Goal: Navigation & Orientation: Find specific page/section

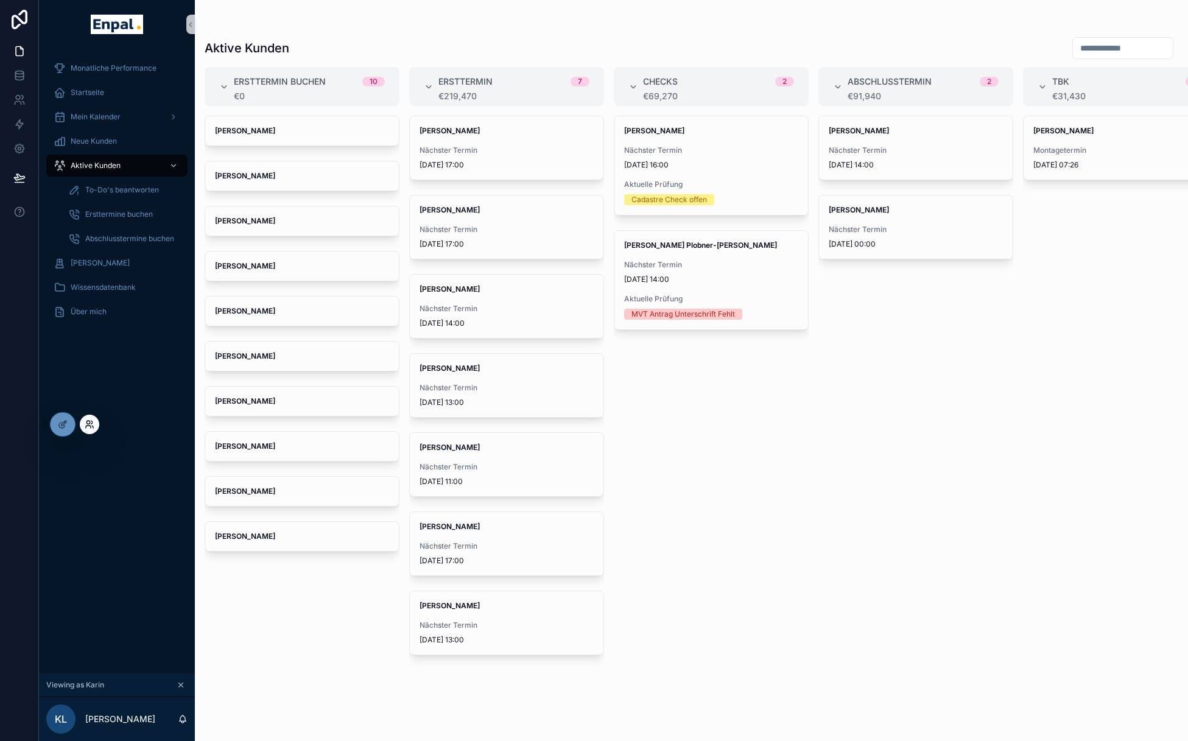
click at [90, 428] on icon at bounding box center [90, 425] width 10 height 10
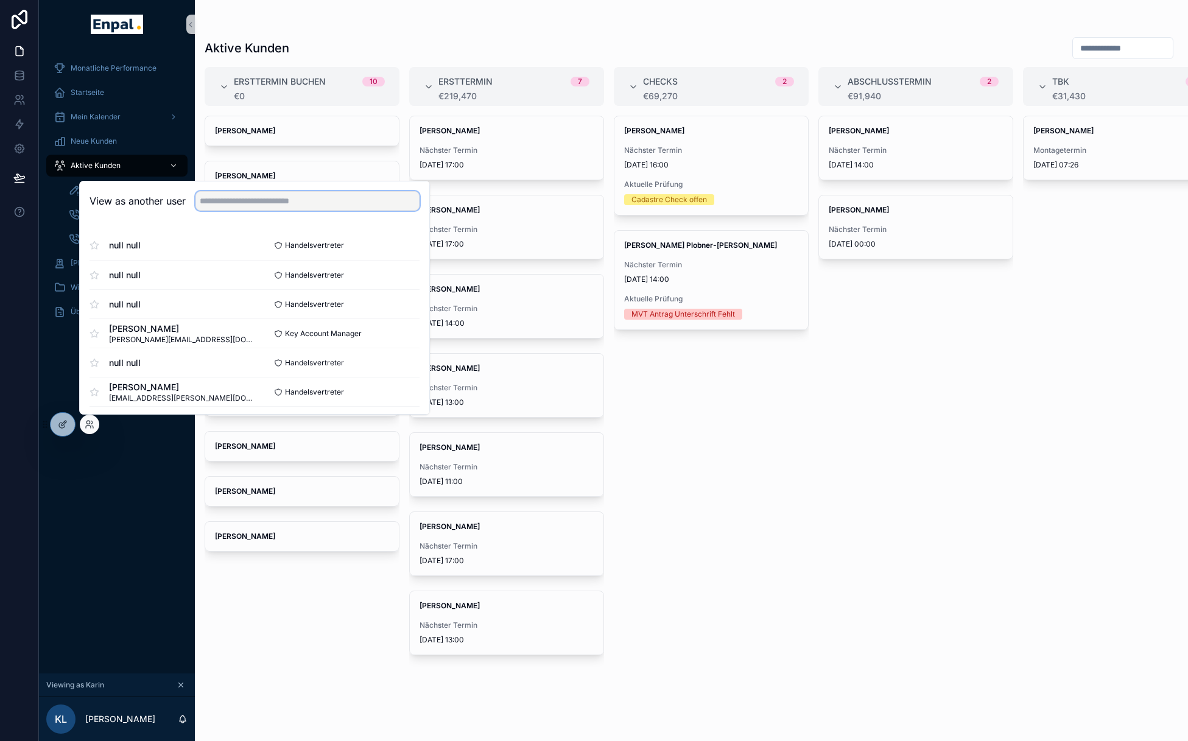
click at [244, 206] on input "text" at bounding box center [307, 200] width 224 height 19
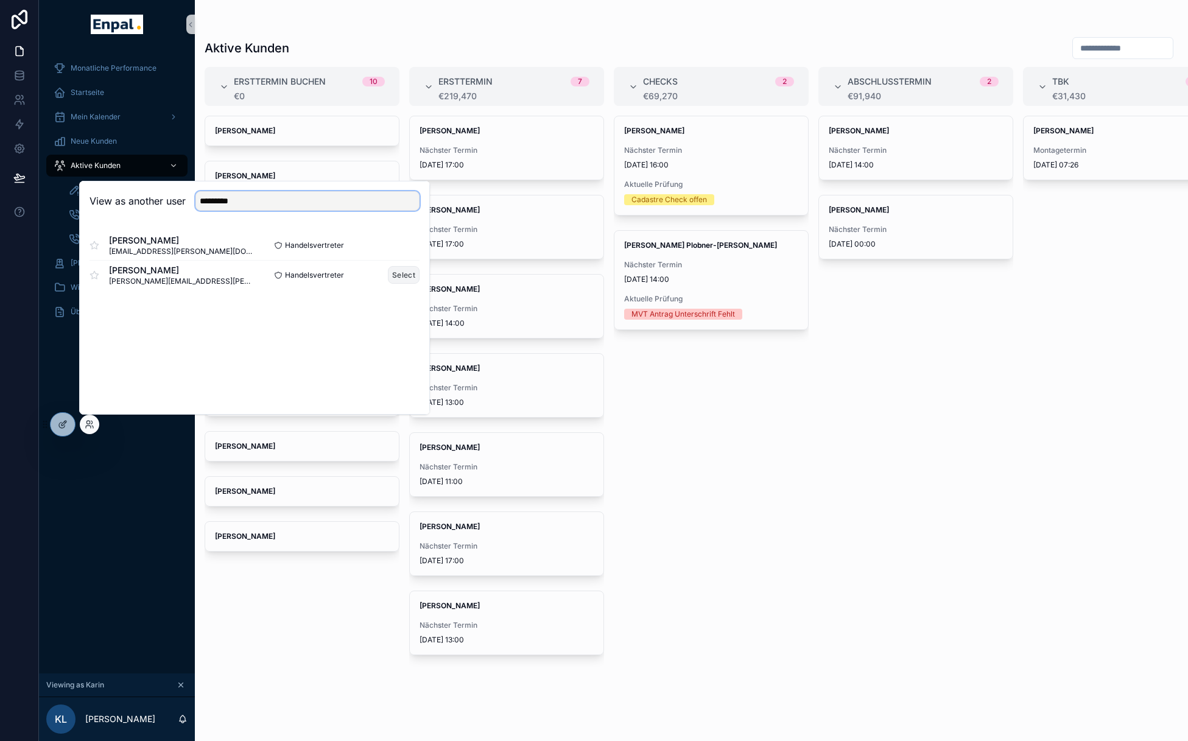
type input "*********"
click at [397, 280] on button "Select" at bounding box center [404, 275] width 32 height 18
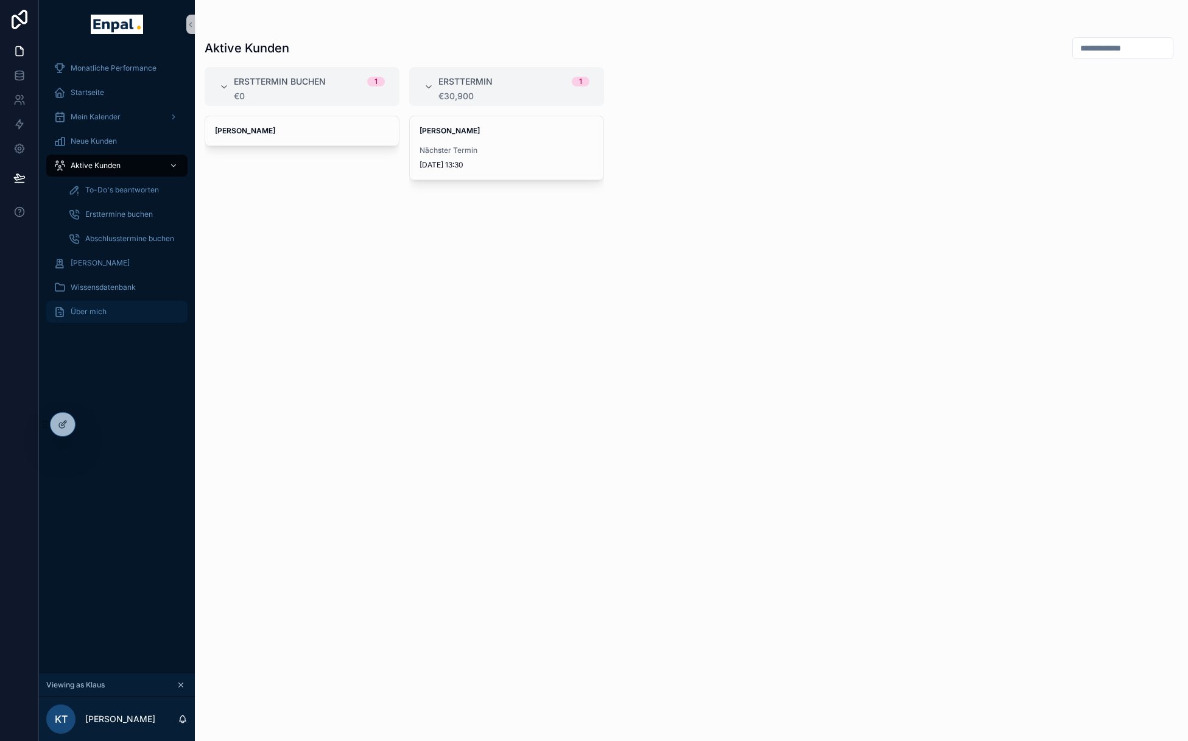
click at [88, 319] on div "Über mich" at bounding box center [117, 311] width 127 height 19
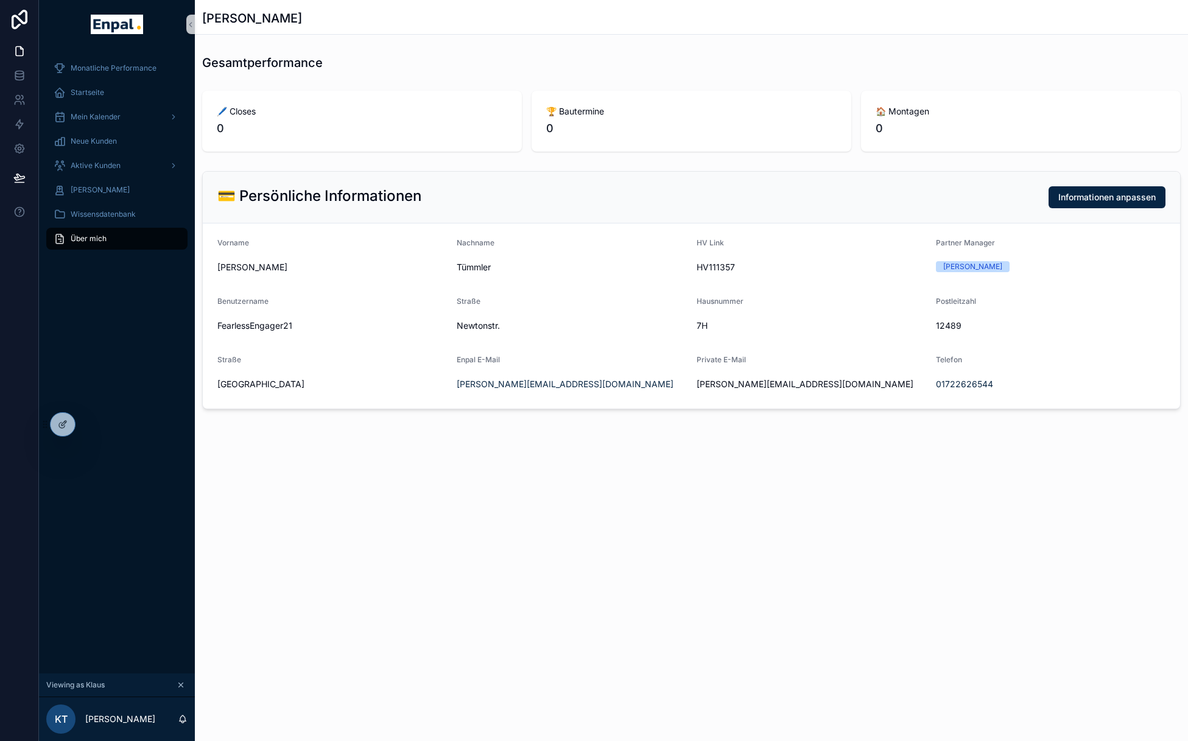
click at [951, 327] on span "12489" at bounding box center [1051, 326] width 230 height 12
copy span "12489"
click at [437, 205] on div "💳 Persönliche Informationen Informationen anpassen" at bounding box center [691, 197] width 948 height 22
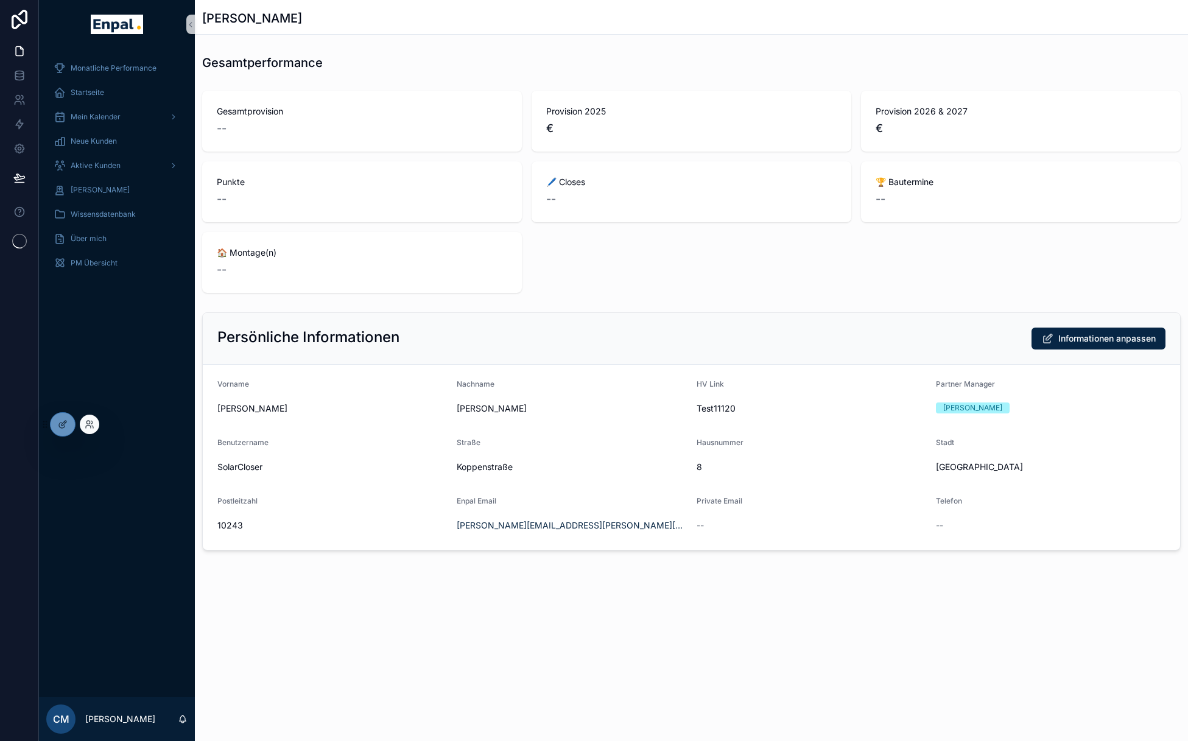
click at [83, 426] on div at bounding box center [89, 424] width 19 height 19
click at [92, 424] on icon at bounding box center [90, 425] width 10 height 10
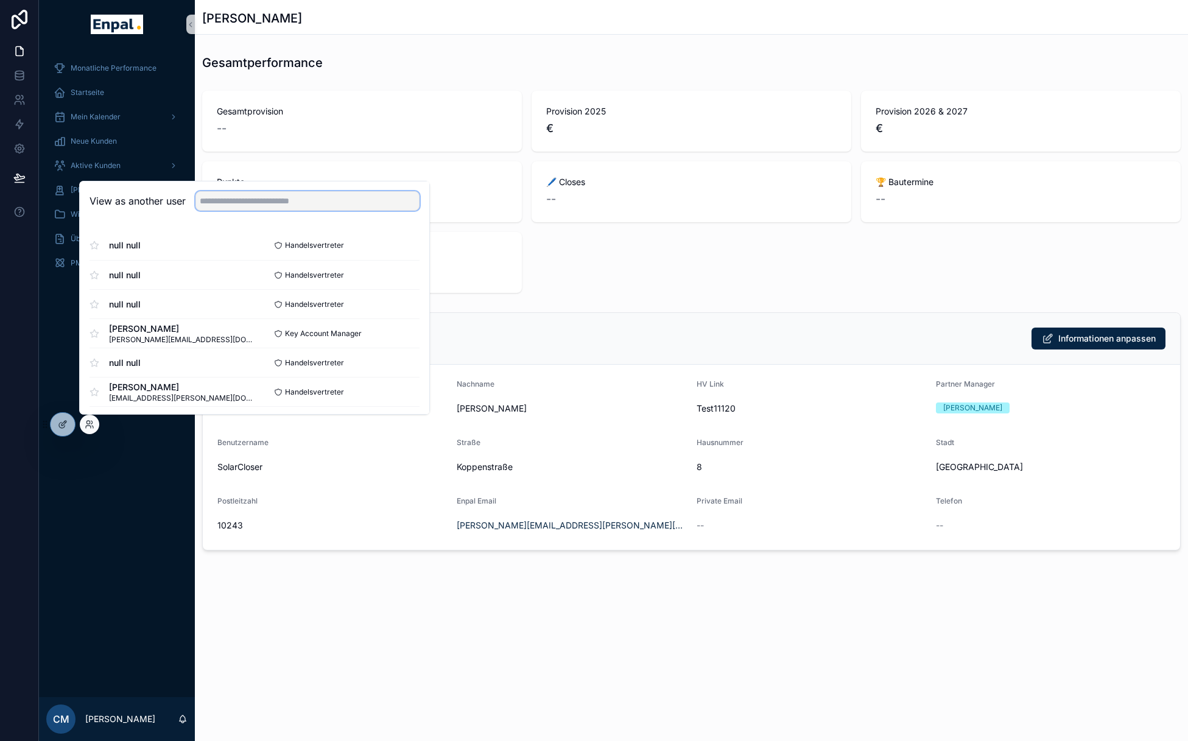
click at [237, 203] on input "text" at bounding box center [307, 200] width 224 height 19
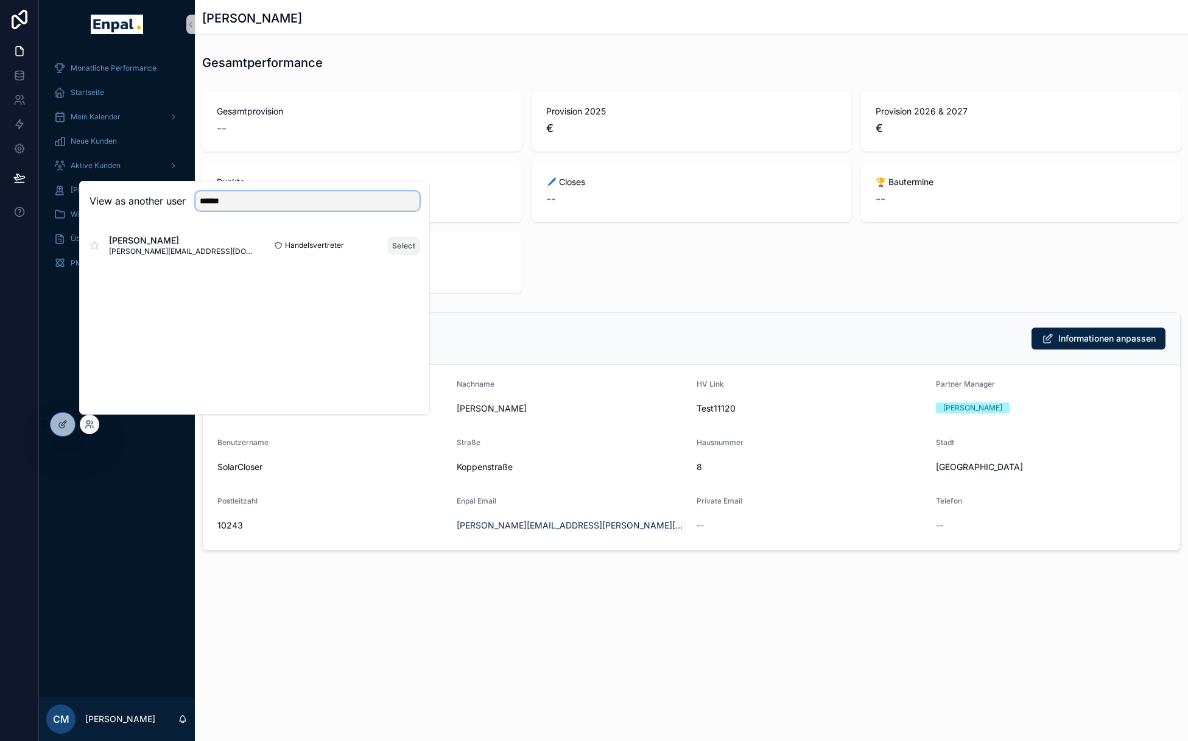
type input "******"
click at [398, 247] on button "Select" at bounding box center [404, 246] width 32 height 18
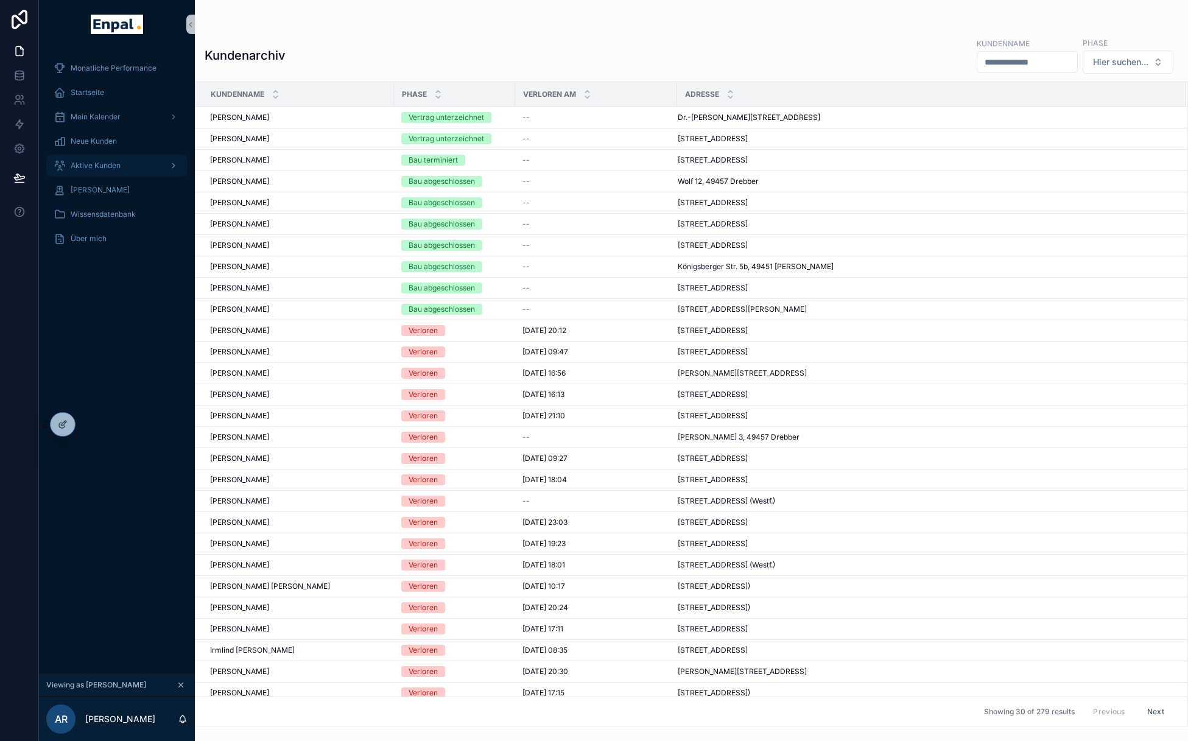
click at [132, 163] on div "Aktive Kunden" at bounding box center [117, 165] width 127 height 19
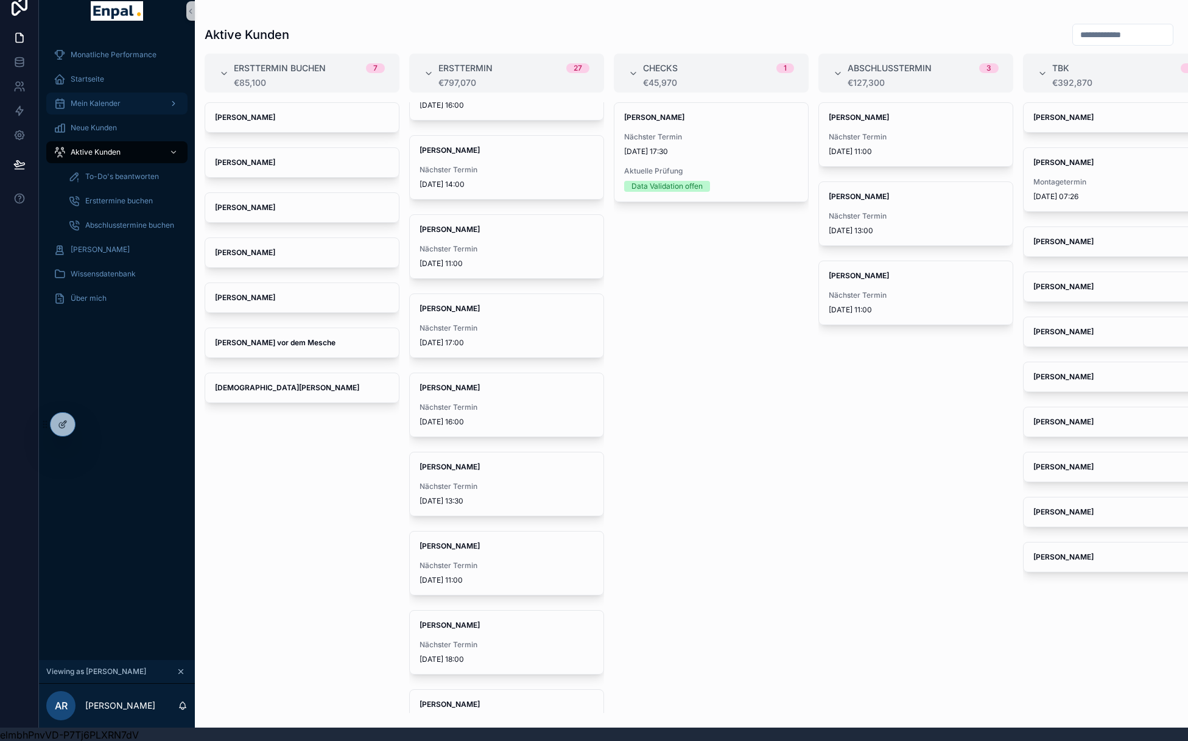
click at [117, 108] on div "Mein Kalender" at bounding box center [117, 103] width 127 height 19
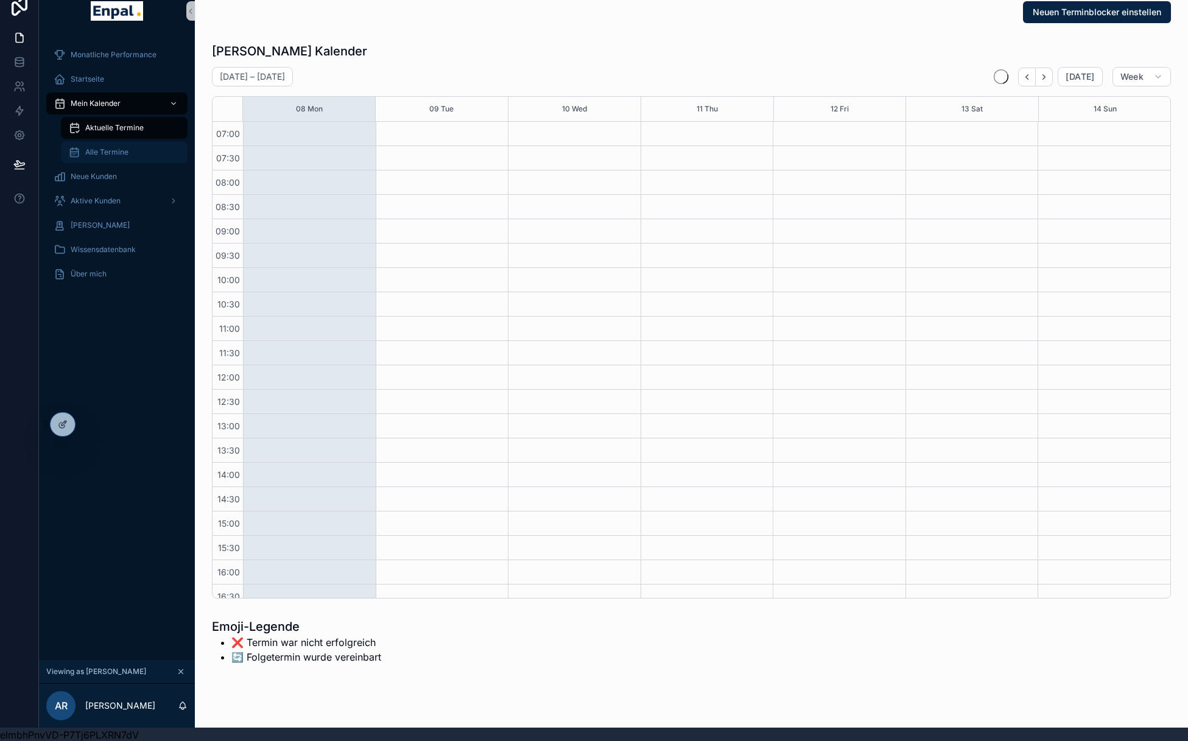
scroll to position [255, 0]
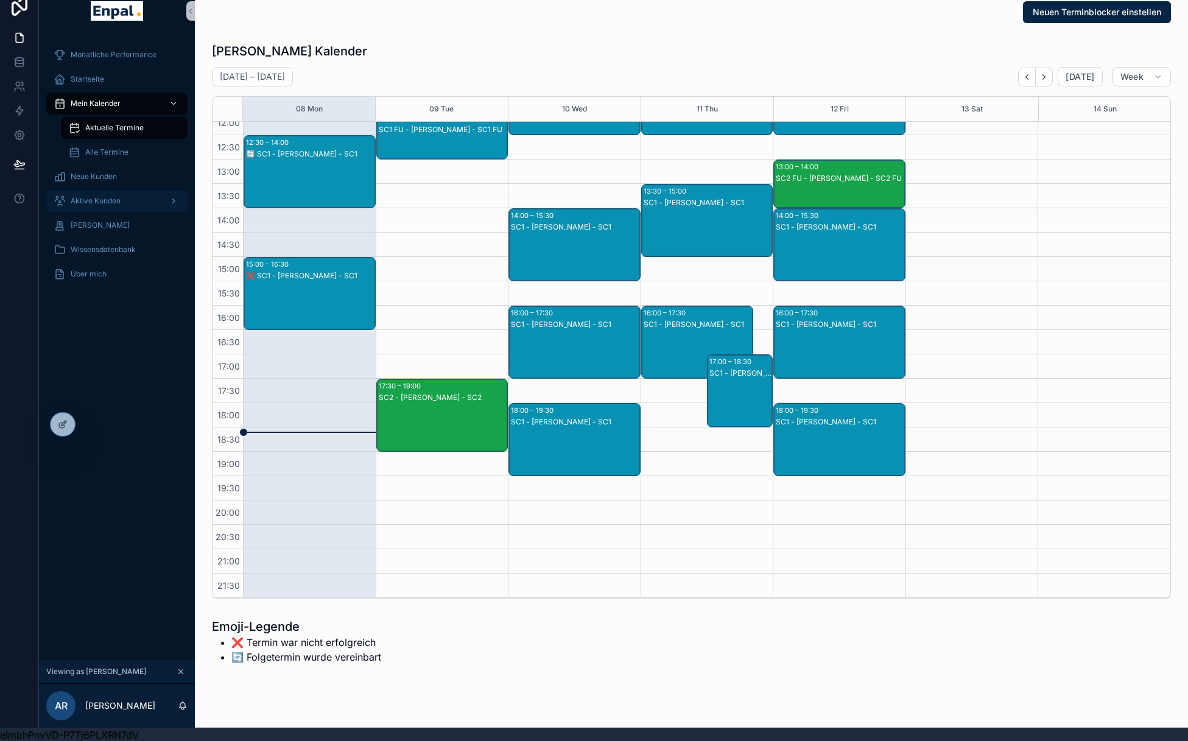
click at [110, 201] on span "Aktive Kunden" at bounding box center [96, 201] width 50 height 10
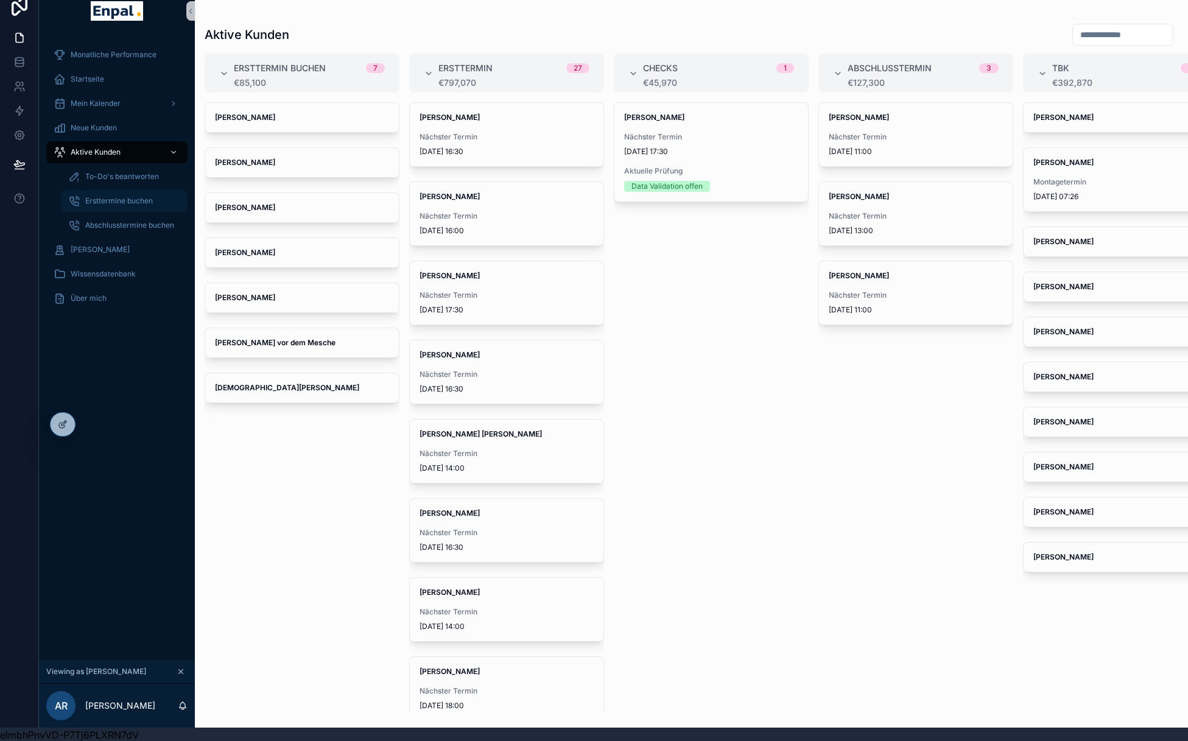
click at [123, 204] on span "Ersttermine buchen" at bounding box center [119, 201] width 68 height 10
